Goal: Find contact information: Find contact information

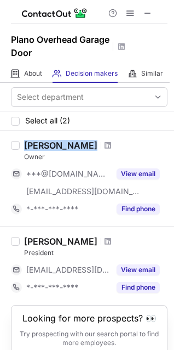
drag, startPoint x: 25, startPoint y: 144, endPoint x: 92, endPoint y: 139, distance: 67.6
click at [92, 139] on div "[PERSON_NAME] Owner ***@[DOMAIN_NAME] [EMAIL_ADDRESS][DOMAIN_NAME] View email *…" at bounding box center [87, 178] width 174 height 95
copy div "[PERSON_NAME]"
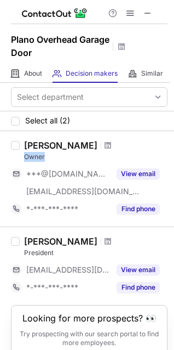
drag, startPoint x: 25, startPoint y: 157, endPoint x: 52, endPoint y: 157, distance: 26.3
click at [52, 157] on div "Owner" at bounding box center [96, 157] width 144 height 10
copy div "Owner"
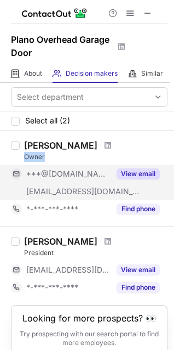
click at [134, 172] on button "View email" at bounding box center [138, 173] width 43 height 11
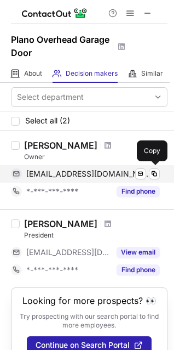
click at [71, 173] on span "[EMAIL_ADDRESS][DOMAIN_NAME]" at bounding box center [89, 174] width 126 height 10
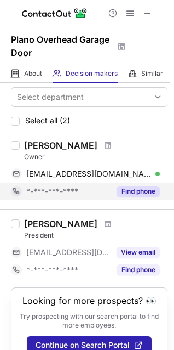
click at [145, 196] on button "Find phone" at bounding box center [138, 191] width 43 height 11
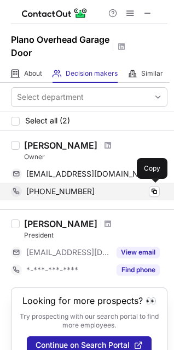
click at [63, 195] on span "[PHONE_NUMBER]" at bounding box center [60, 191] width 69 height 10
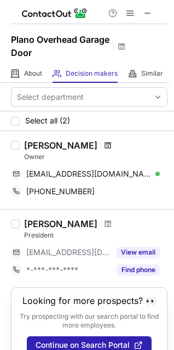
click at [105, 141] on span at bounding box center [108, 145] width 7 height 9
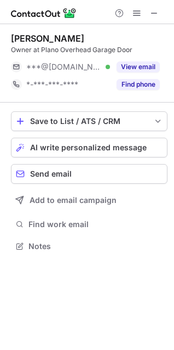
scroll to position [238, 174]
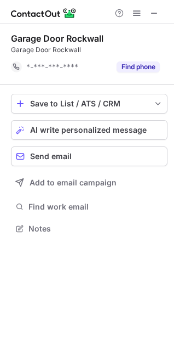
scroll to position [221, 174]
